Goal: Task Accomplishment & Management: Complete application form

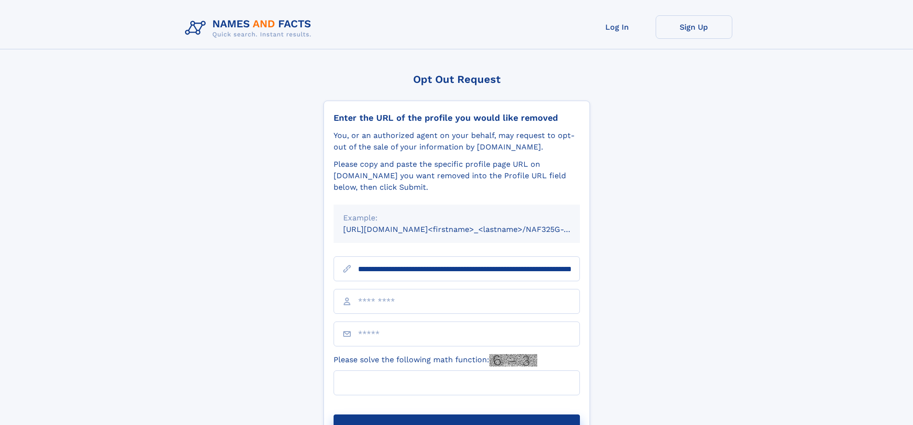
scroll to position [0, 96]
type input "**********"
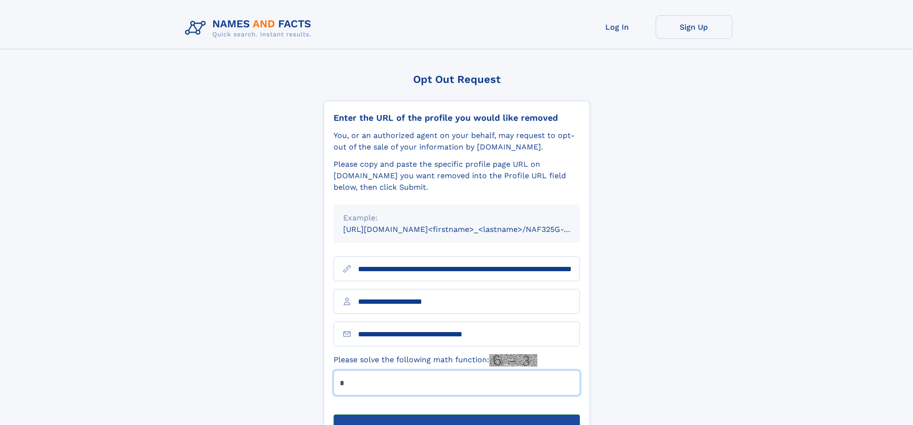
type input "*"
click at [456, 414] on button "Submit Opt Out Request" at bounding box center [456, 429] width 246 height 31
